Goal: Task Accomplishment & Management: Manage account settings

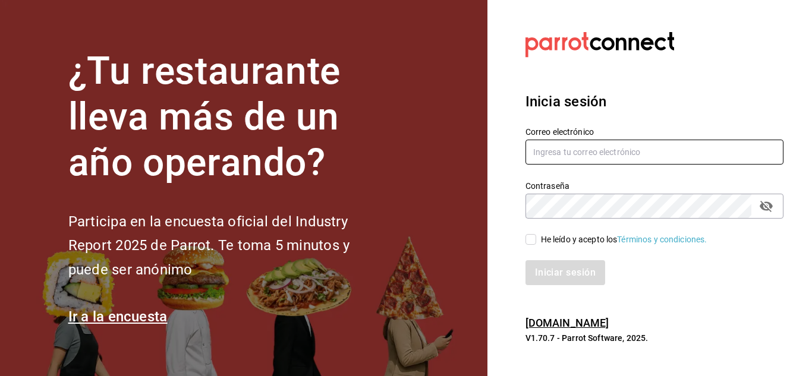
click at [567, 153] on input "text" at bounding box center [655, 152] width 258 height 25
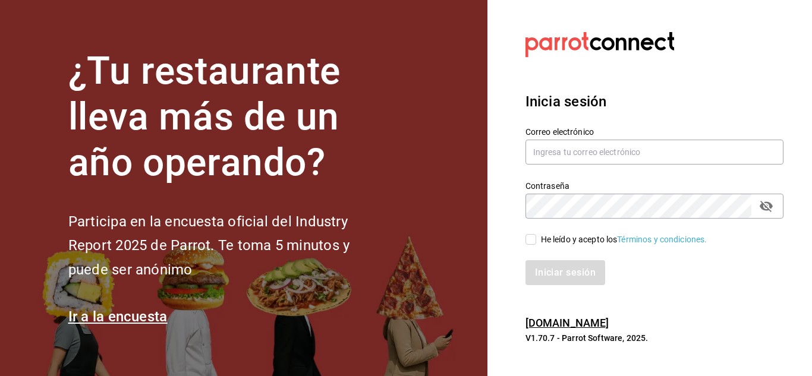
click at [534, 232] on div "He leído y acepto los Términos y condiciones." at bounding box center [647, 232] width 272 height 27
click at [530, 238] on input "He leído y acepto los Términos y condiciones." at bounding box center [531, 239] width 11 height 11
checkbox input "true"
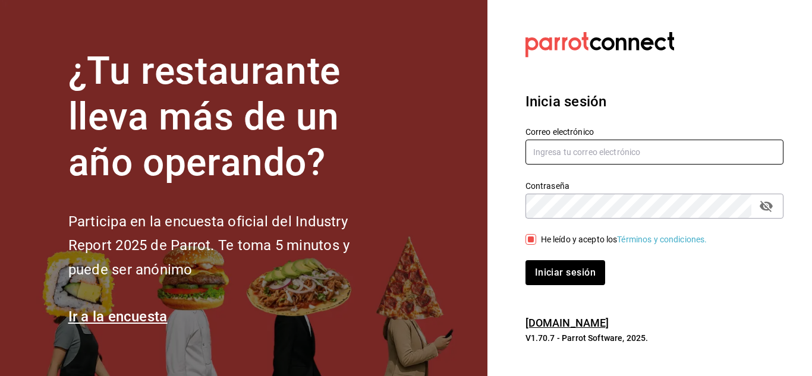
click at [545, 156] on input "text" at bounding box center [655, 152] width 258 height 25
type input "[PERSON_NAME][EMAIL_ADDRESS][DOMAIN_NAME]"
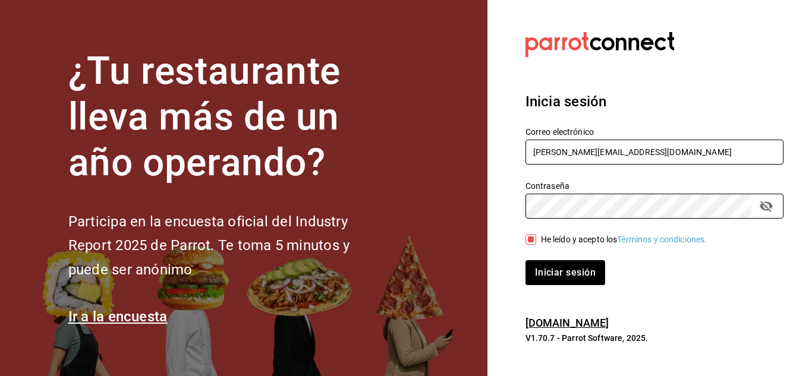
click at [526, 260] on button "Iniciar sesión" at bounding box center [566, 272] width 80 height 25
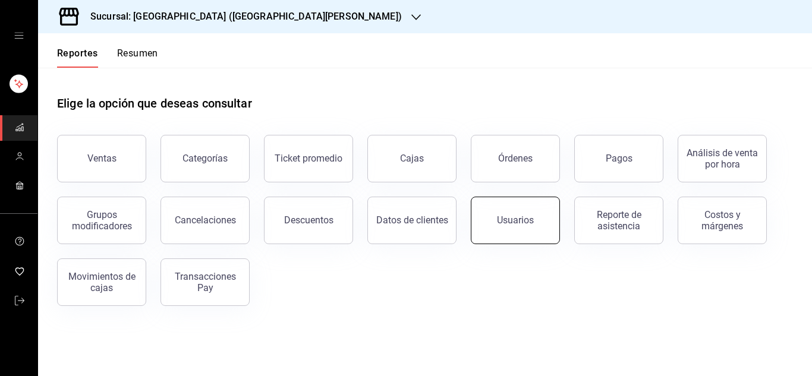
click at [511, 216] on div "Usuarios" at bounding box center [515, 220] width 37 height 11
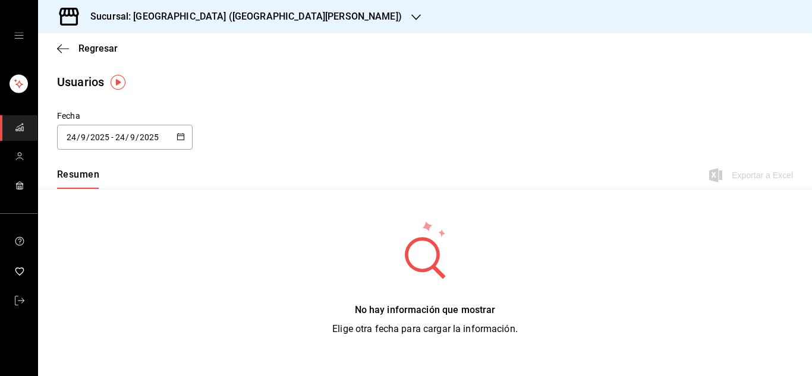
click at [269, 16] on div "Sucursal: Playa Bichis (San Lorenzo)" at bounding box center [237, 16] width 378 height 33
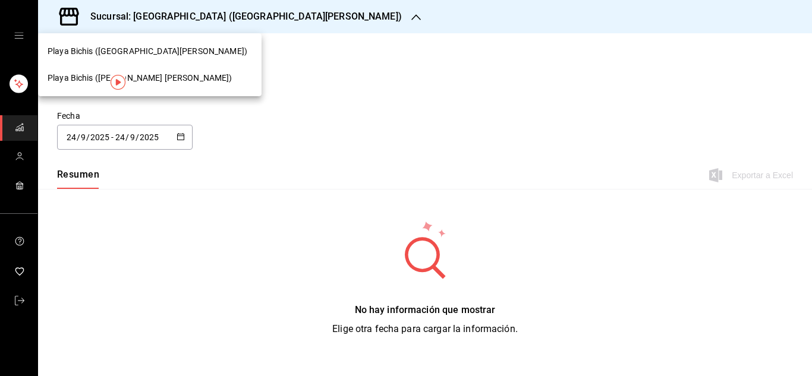
click at [146, 77] on span "Playa Bichis (Gomez Morin)" at bounding box center [140, 78] width 185 height 12
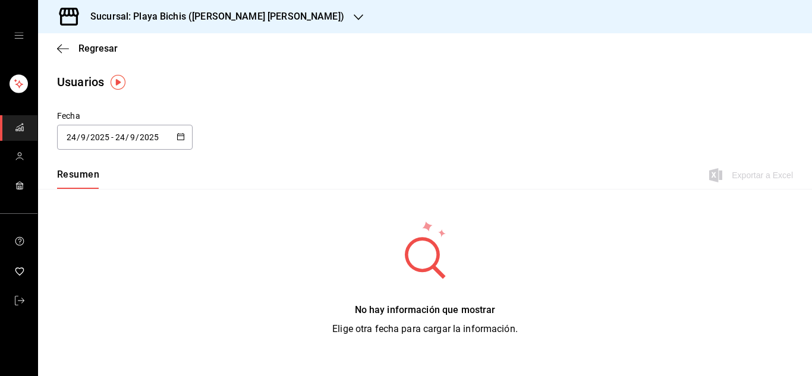
click at [179, 136] on \(Stroke\) "button" at bounding box center [181, 136] width 7 height 1
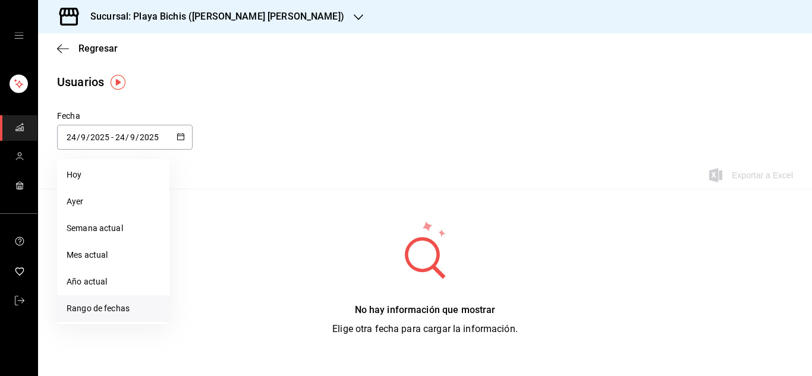
click at [112, 312] on li "Rango de fechas" at bounding box center [113, 308] width 112 height 27
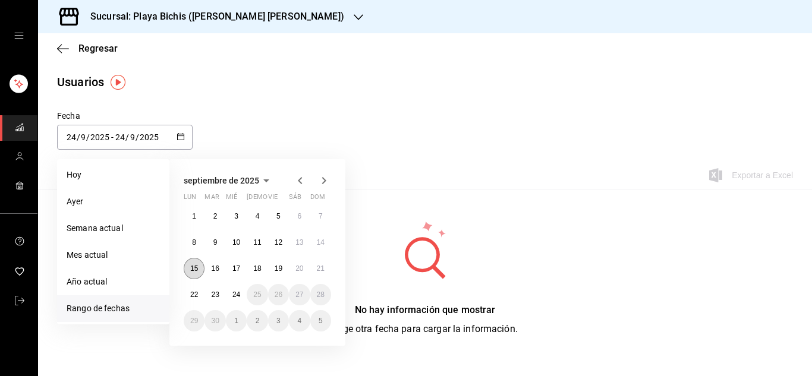
click at [194, 272] on abbr "15" at bounding box center [194, 269] width 8 height 8
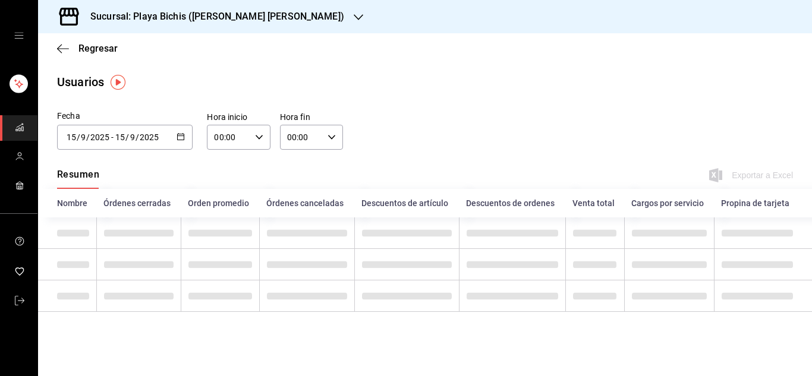
type input "2025-09-15"
type input "15"
type input "2025-09-15"
type input "15"
click at [194, 272] on td at bounding box center [220, 265] width 78 height 32
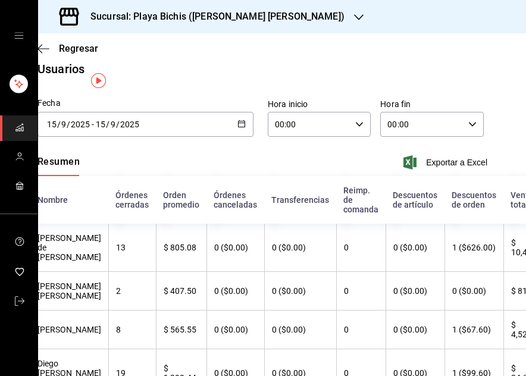
scroll to position [2, 20]
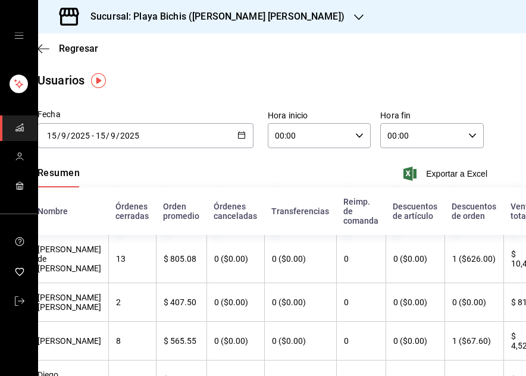
click at [238, 131] on icon "button" at bounding box center [241, 135] width 8 height 8
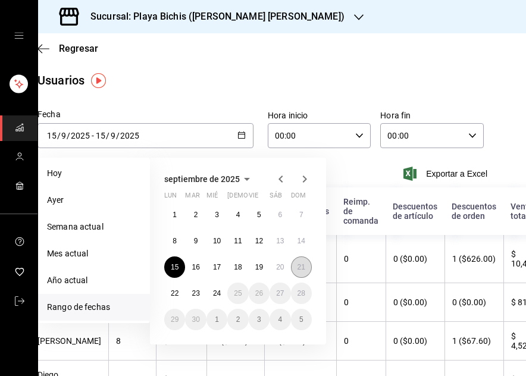
click at [301, 266] on abbr "21" at bounding box center [301, 267] width 8 height 8
type input "2025-09-21"
type input "21"
type input "2025-09-21"
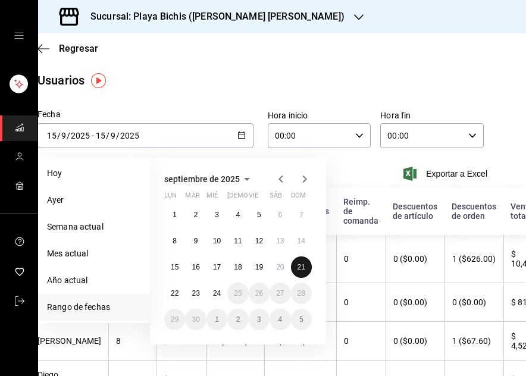
type input "21"
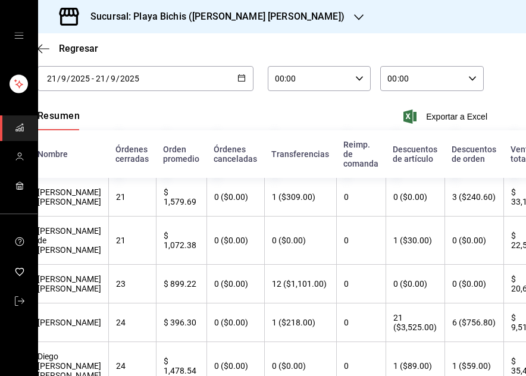
scroll to position [56, 20]
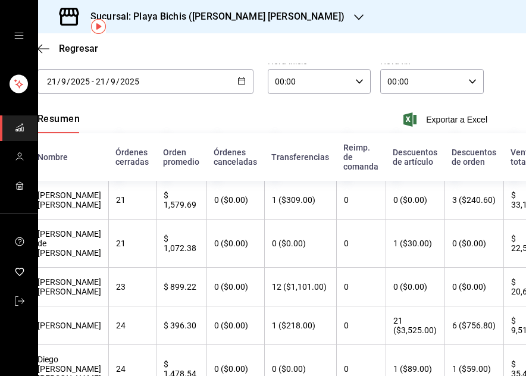
click at [237, 80] on icon "button" at bounding box center [241, 81] width 8 height 8
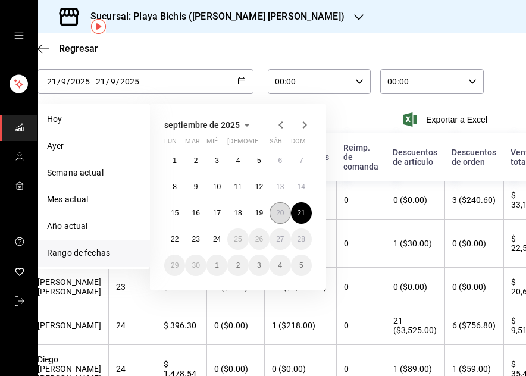
click at [280, 210] on abbr "20" at bounding box center [280, 213] width 8 height 8
type input "2025-09-20"
type input "20"
type input "2025-09-20"
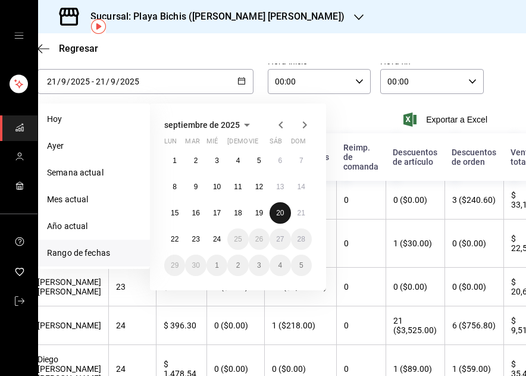
type input "20"
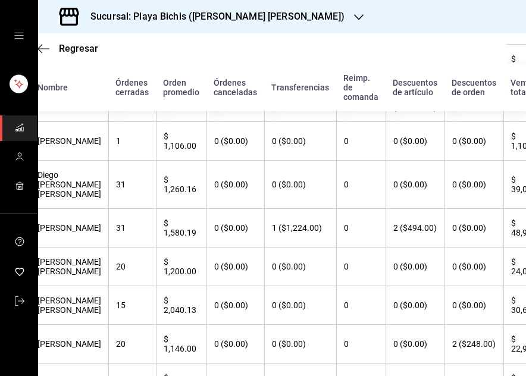
scroll to position [282, 20]
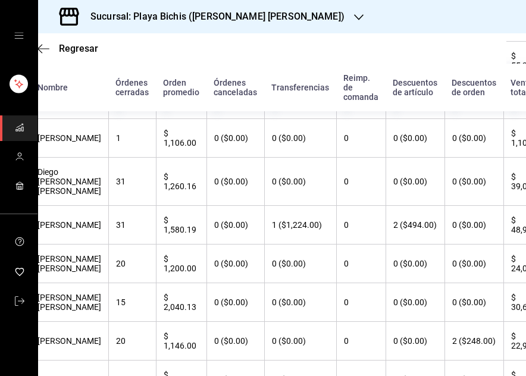
click at [503, 244] on th "$ 48,986.00" at bounding box center [529, 225] width 52 height 39
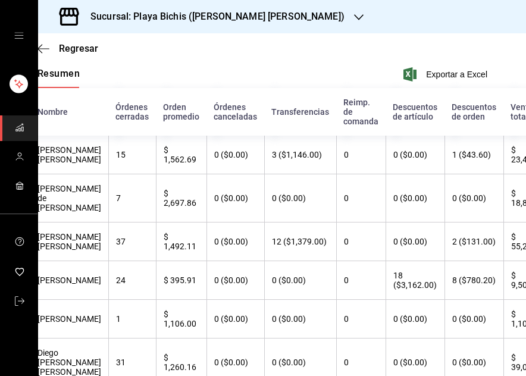
scroll to position [0, 20]
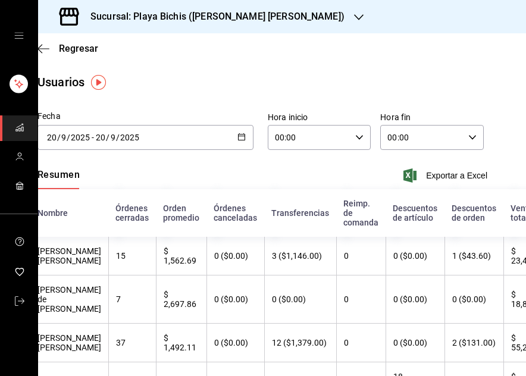
click at [237, 134] on icon "button" at bounding box center [241, 137] width 8 height 8
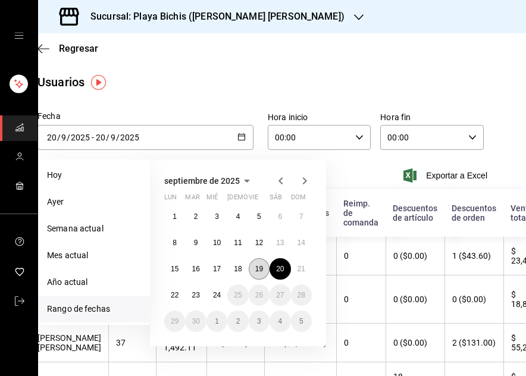
click at [255, 271] on abbr "19" at bounding box center [259, 269] width 8 height 8
type input "2025-09-19"
type input "19"
type input "2025-09-19"
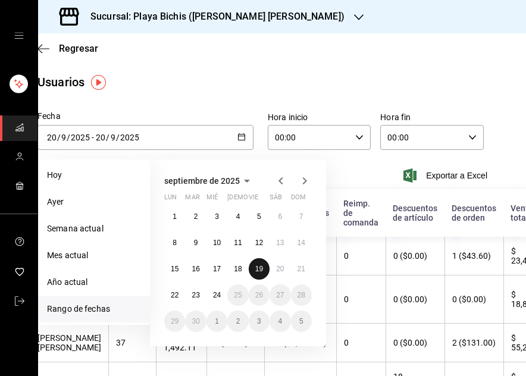
type input "19"
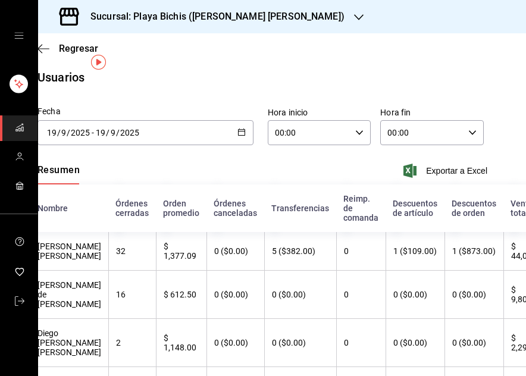
scroll to position [0, 20]
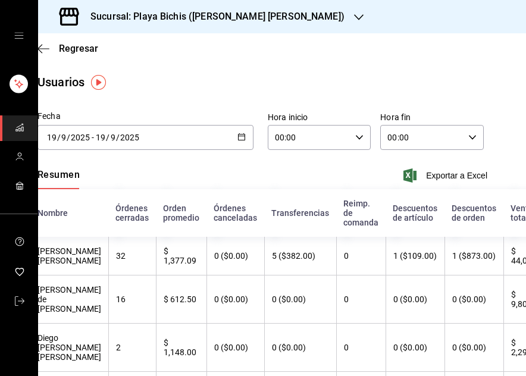
click at [237, 134] on icon "button" at bounding box center [241, 137] width 8 height 8
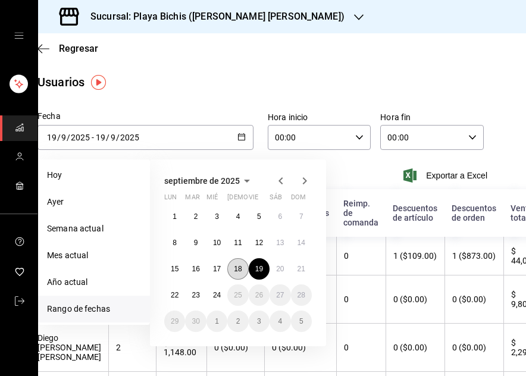
click at [238, 266] on abbr "18" at bounding box center [238, 269] width 8 height 8
type input "2025-09-18"
type input "18"
type input "2025-09-18"
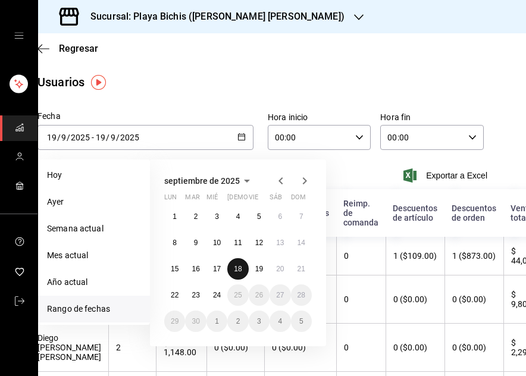
type input "18"
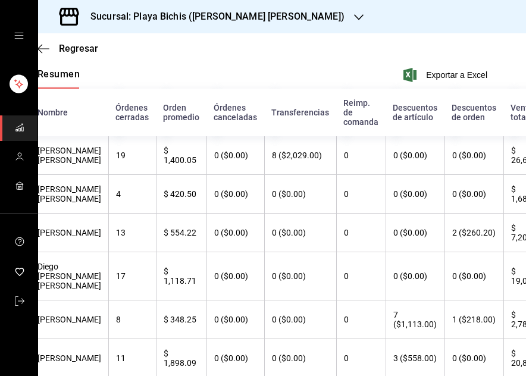
scroll to position [119, 20]
